Goal: Task Accomplishment & Management: Manage account settings

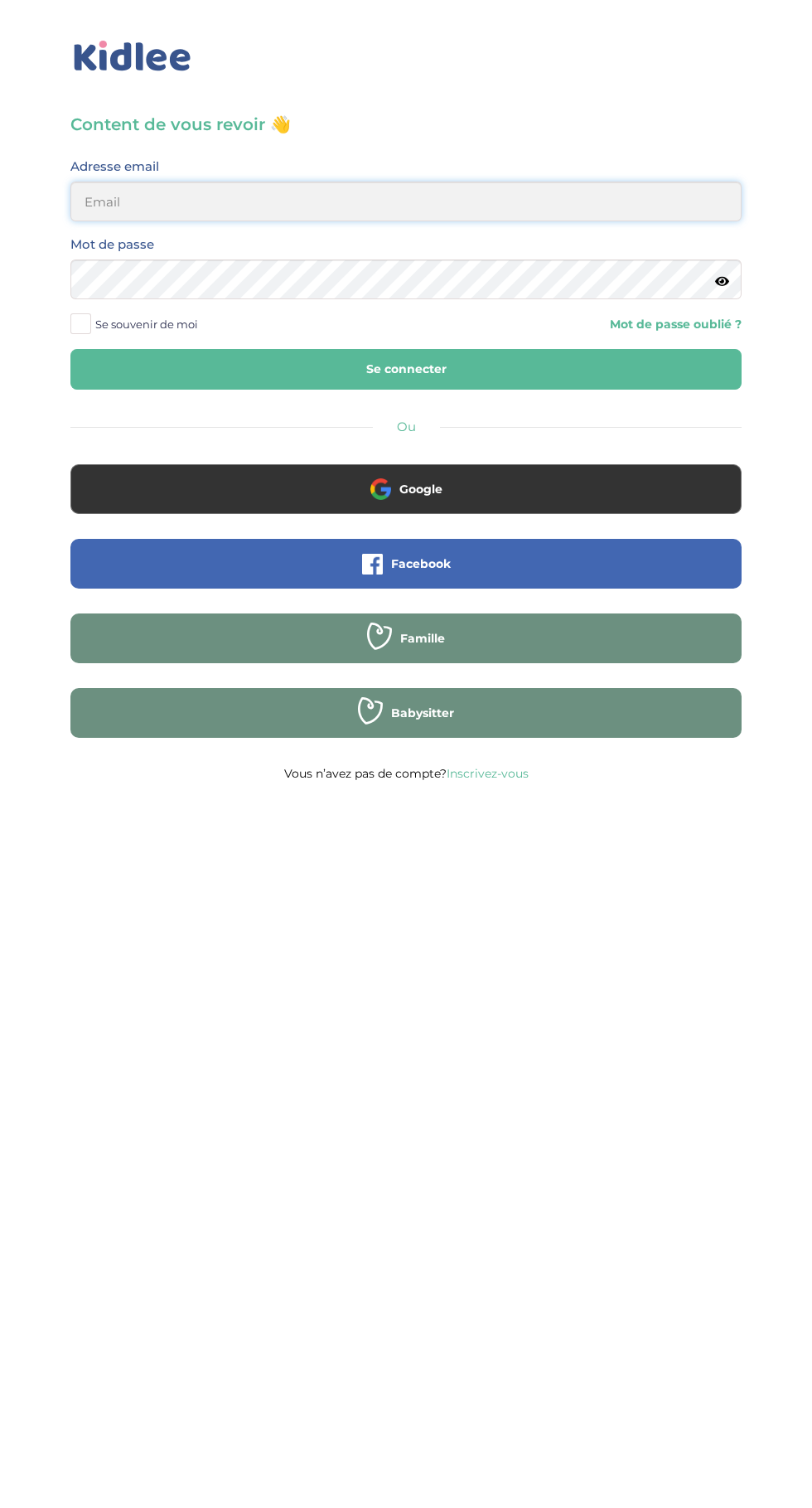
type input "mohagahlouz@gmail.com"
click at [70, 349] on button "Se connecter" at bounding box center [406, 369] width 671 height 40
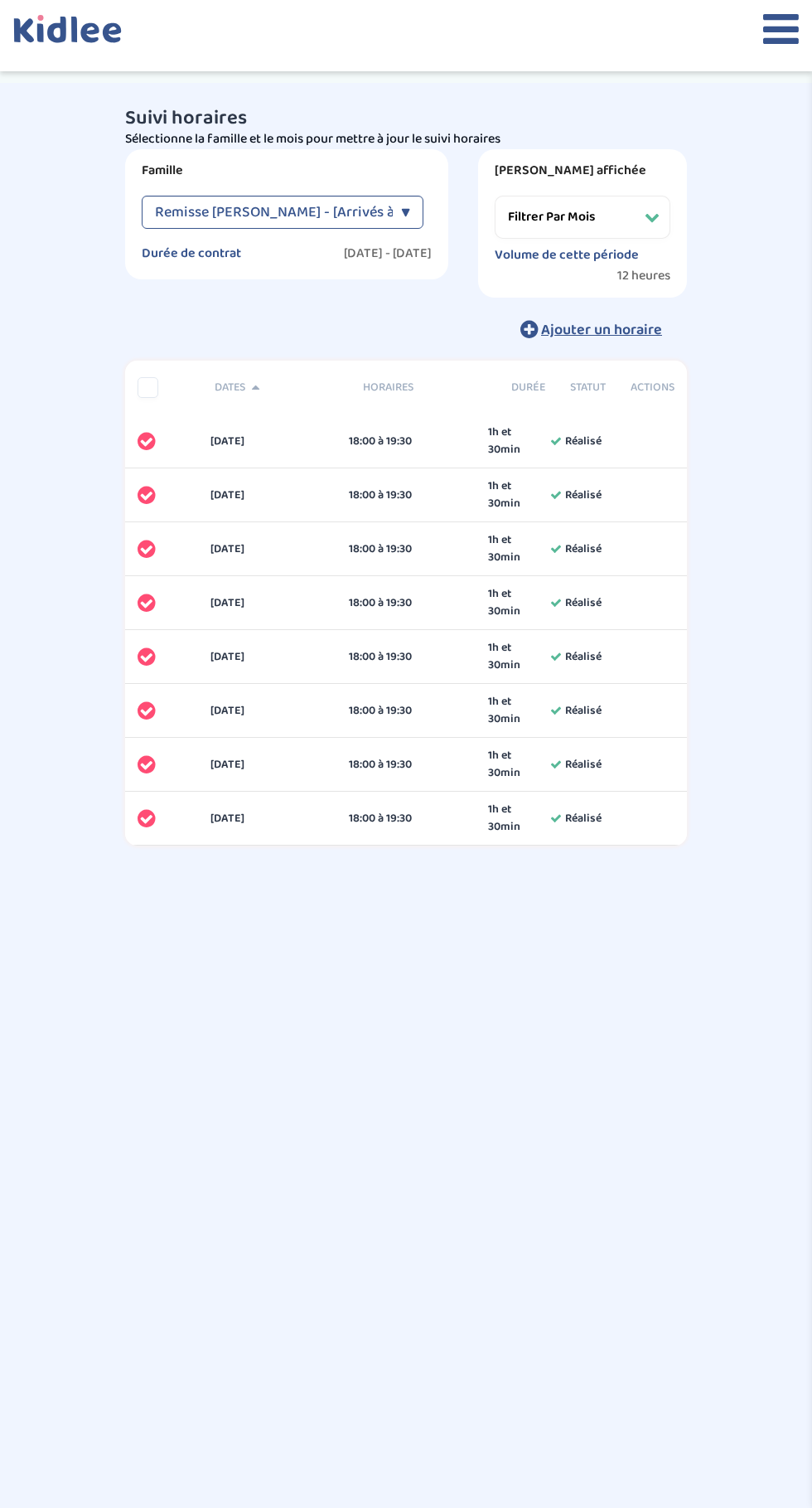
select select "février 2025"
click at [770, 25] on icon at bounding box center [781, 28] width 36 height 41
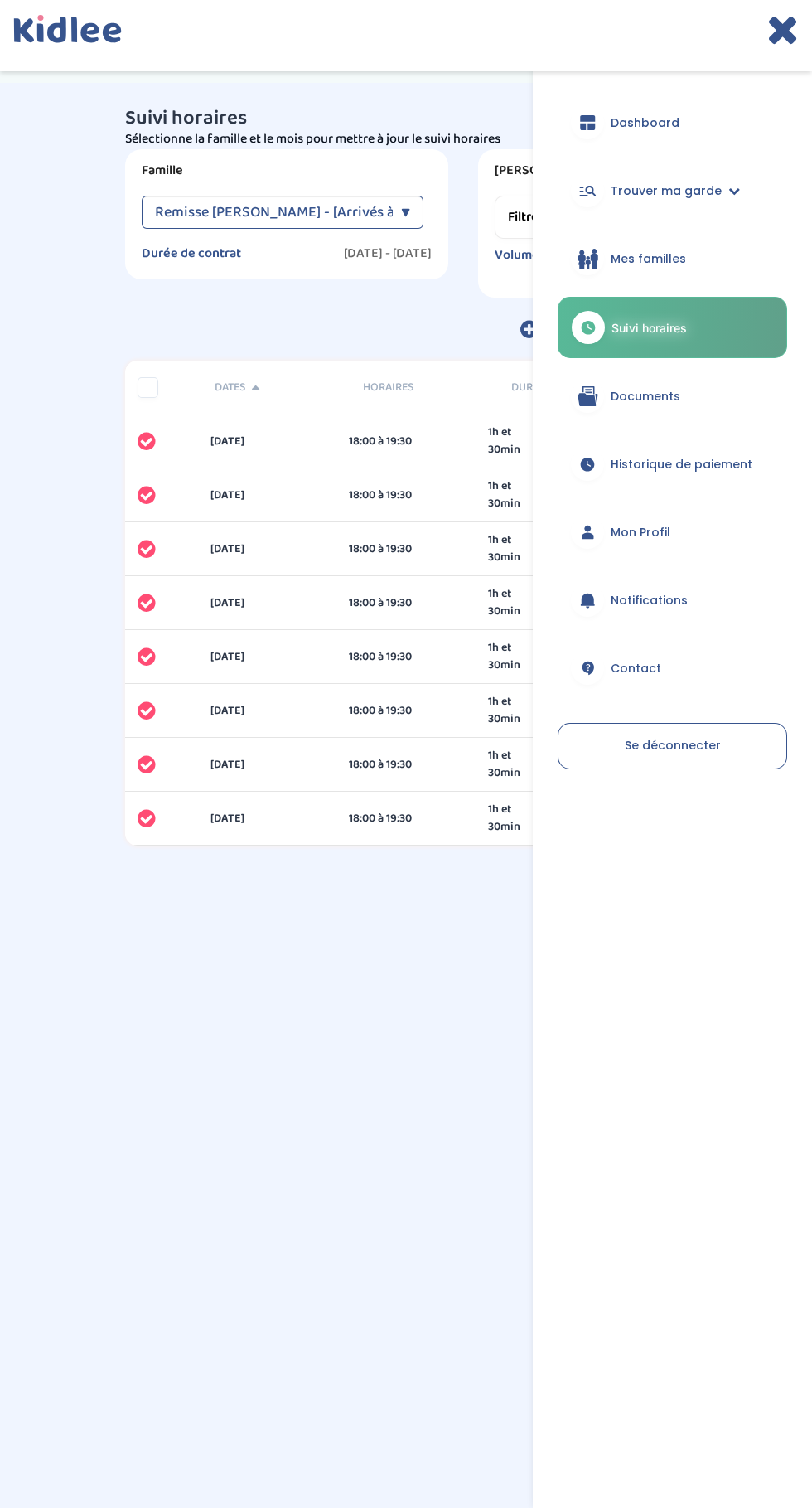
click at [660, 252] on span "Mes familles" at bounding box center [649, 259] width 76 height 18
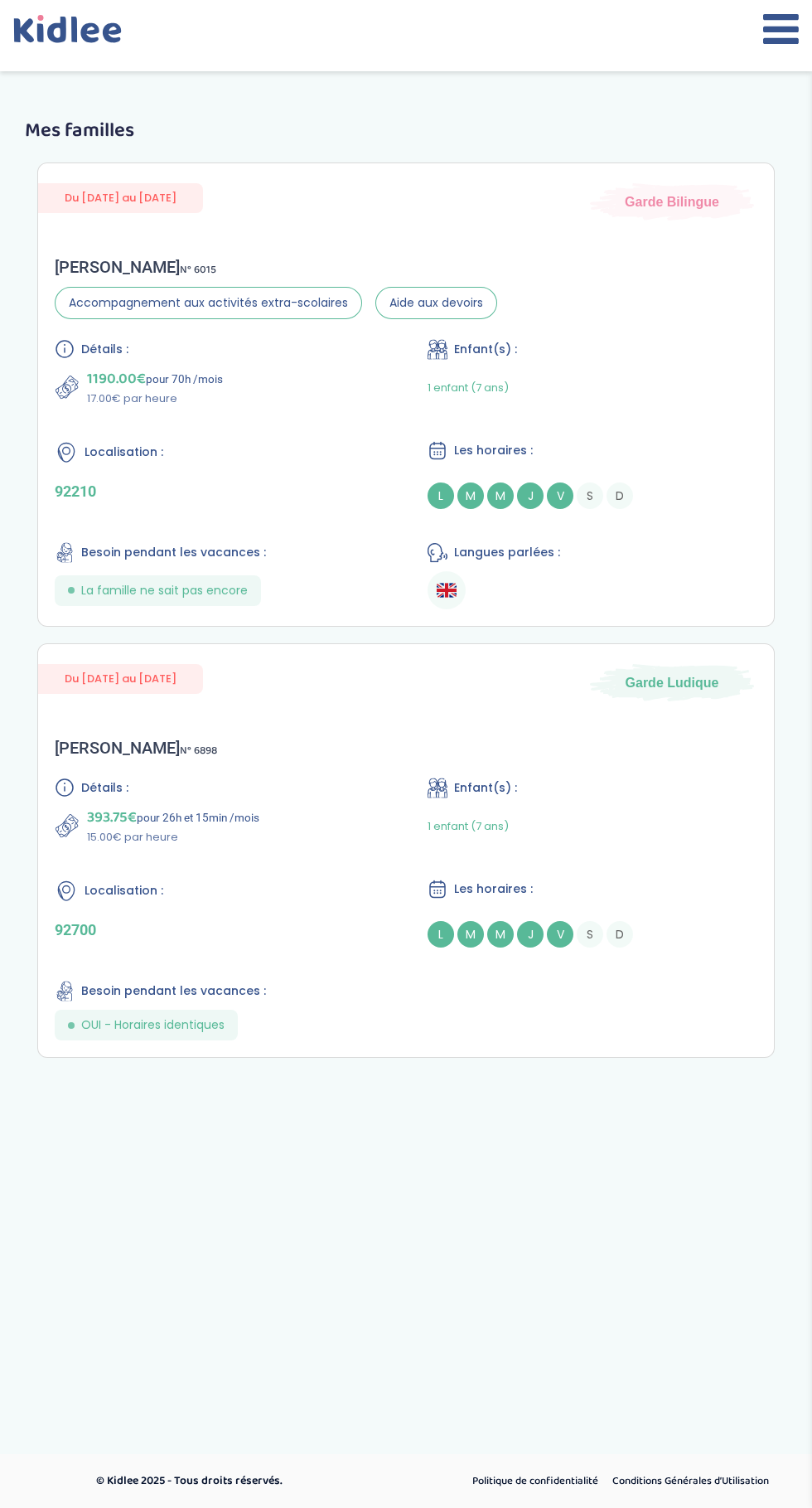
click at [655, 795] on div "Enfant(s) :" at bounding box center [592, 788] width 330 height 21
click at [767, 29] on icon at bounding box center [781, 28] width 36 height 41
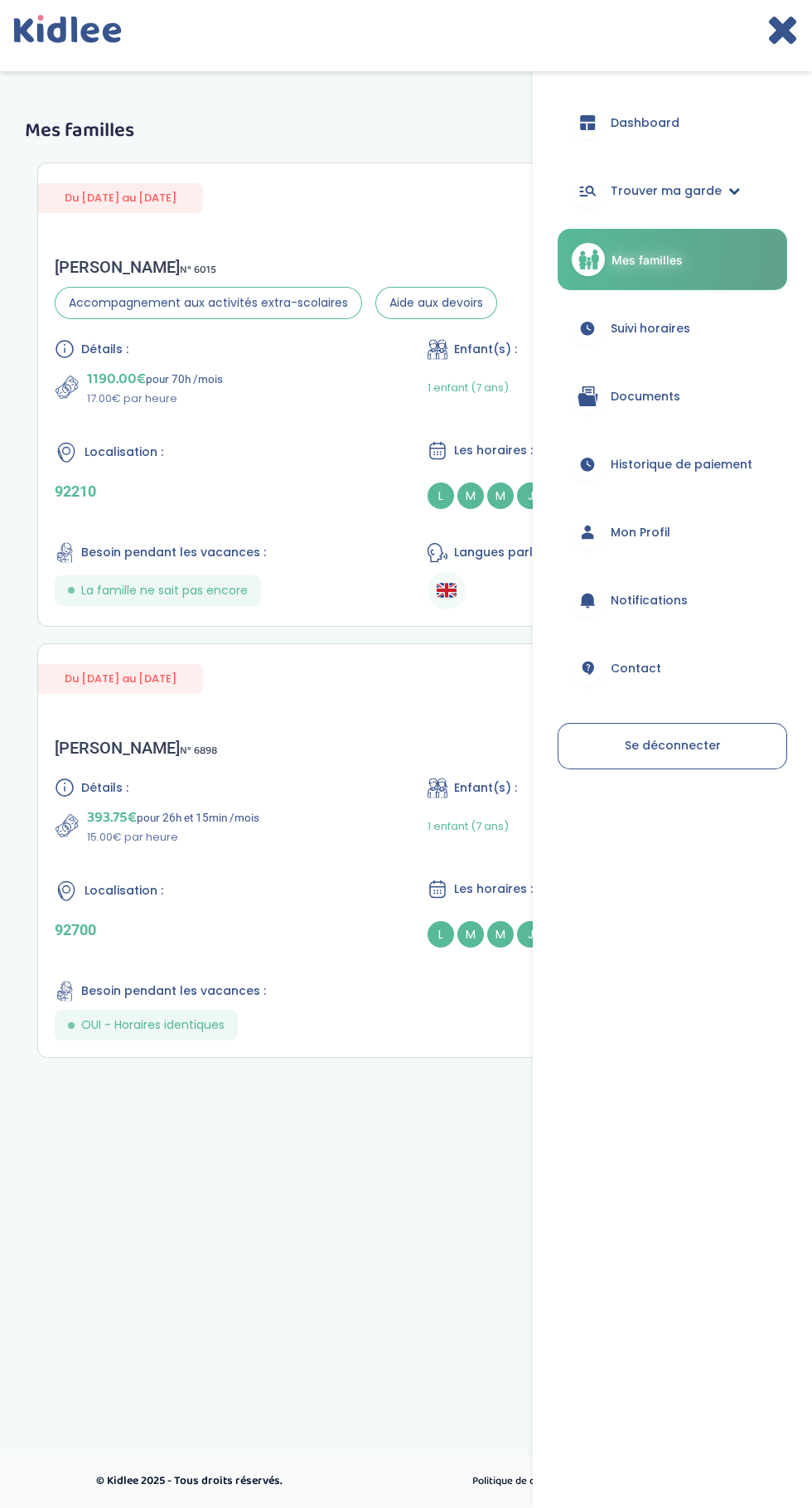
click at [704, 191] on span "Trouver ma garde" at bounding box center [666, 192] width 111 height 18
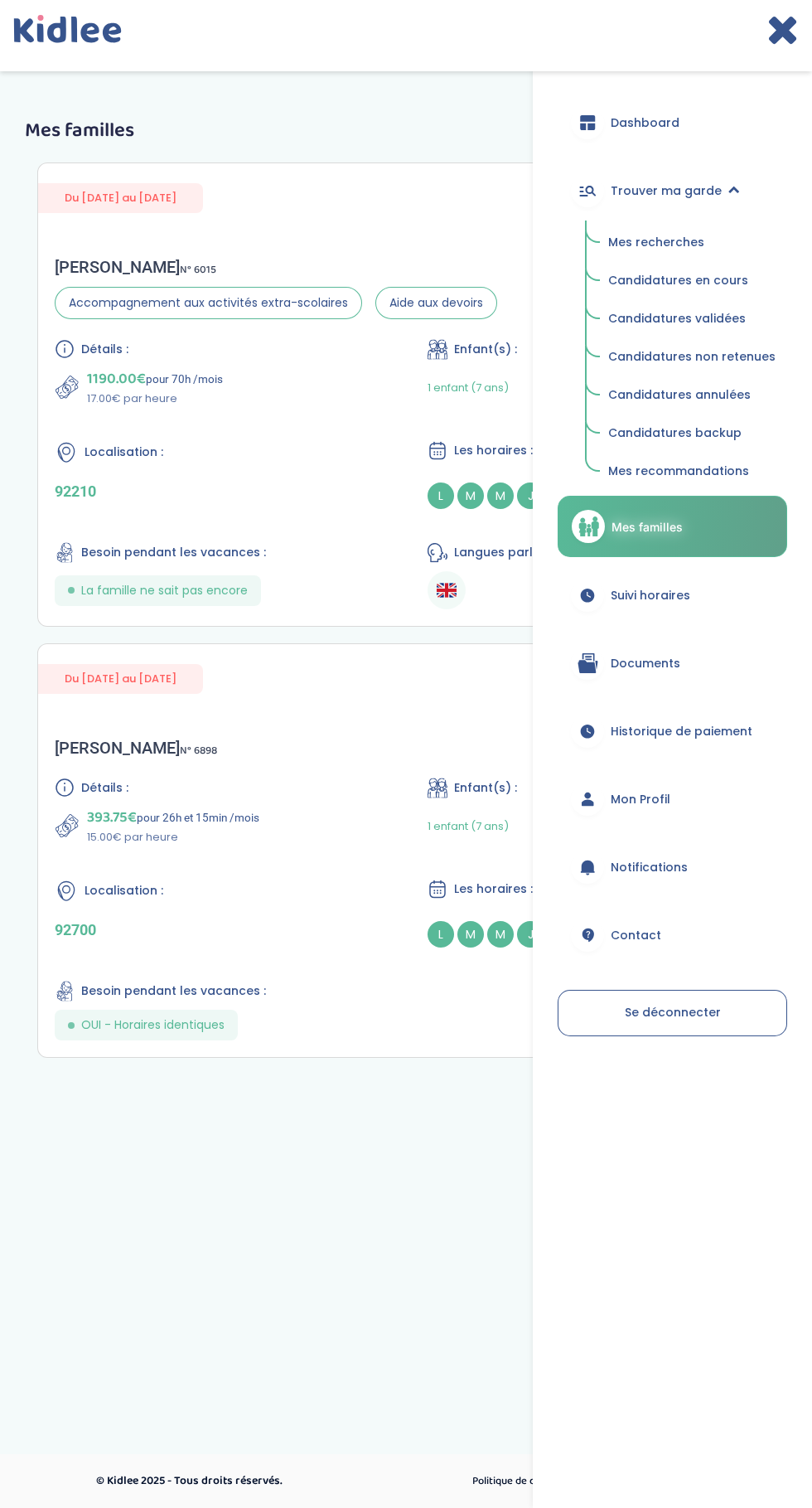
click at [664, 248] on span "Mes recherches" at bounding box center [656, 242] width 96 height 17
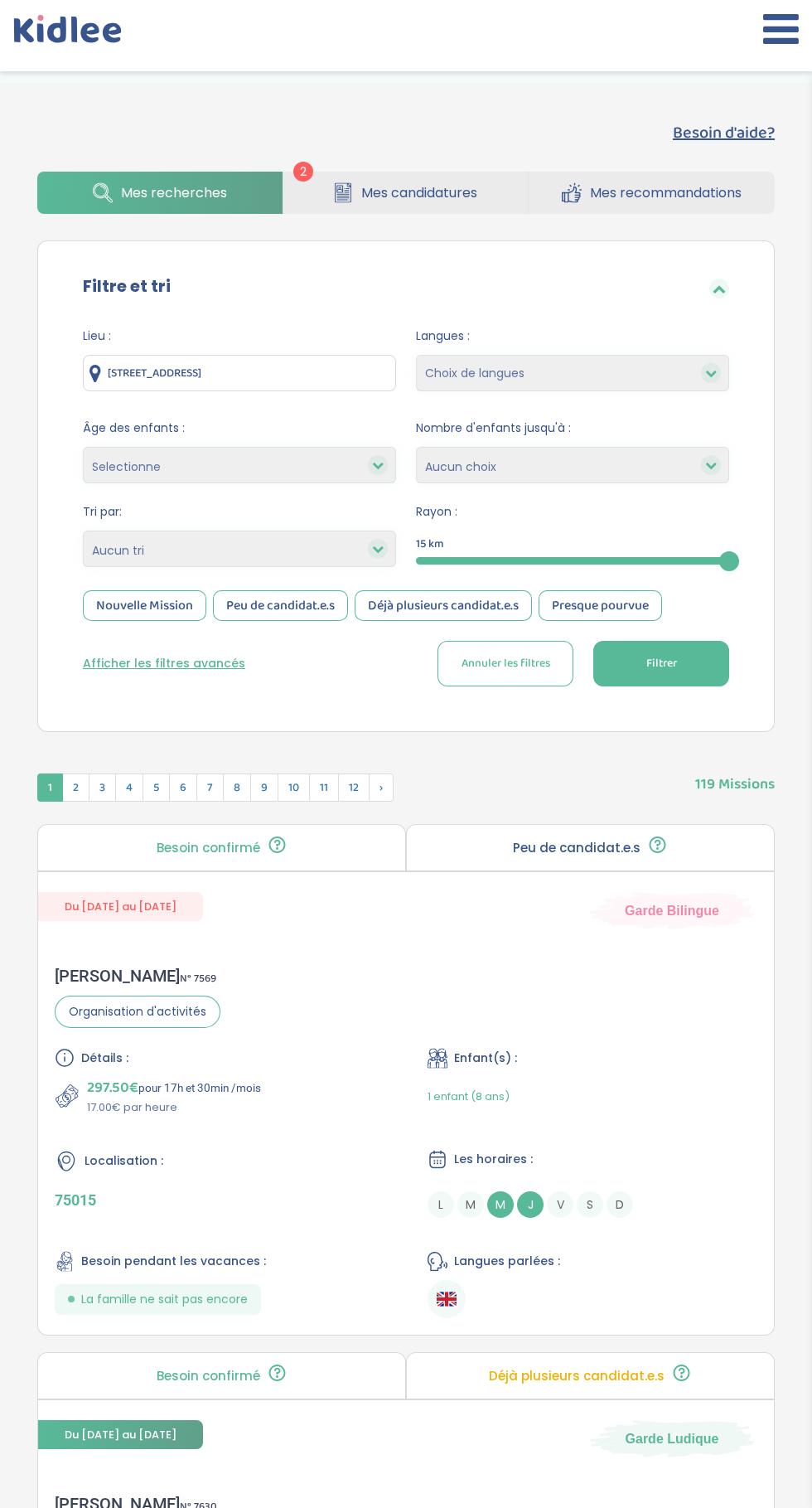
click at [429, 192] on span "Mes candidatures" at bounding box center [419, 193] width 116 height 21
